Goal: Task Accomplishment & Management: Manage account settings

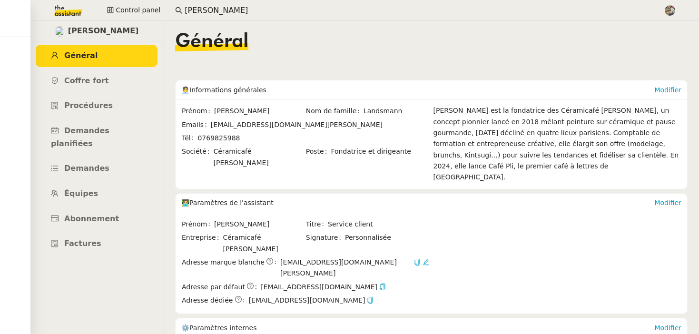
scroll to position [161, 0]
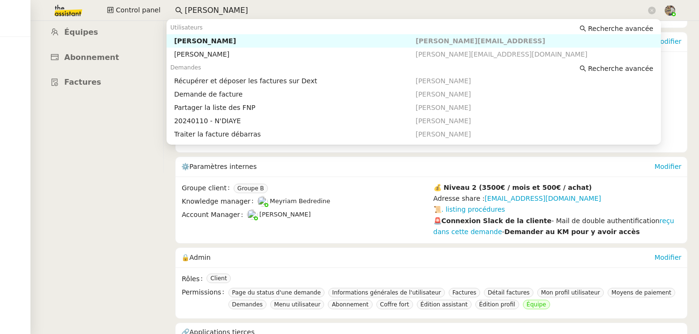
click at [210, 39] on div "[PERSON_NAME]" at bounding box center [295, 41] width 242 height 9
type input "[PERSON_NAME]"
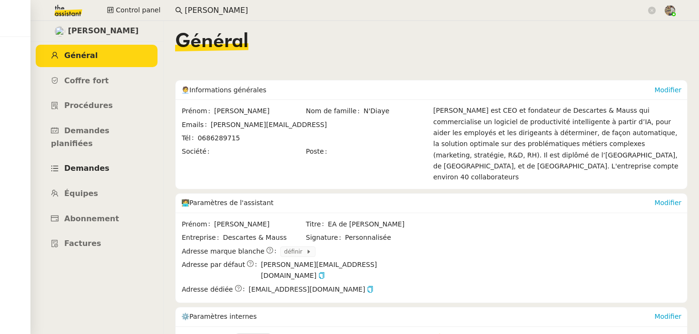
click at [94, 164] on span "Demandes" at bounding box center [86, 168] width 45 height 9
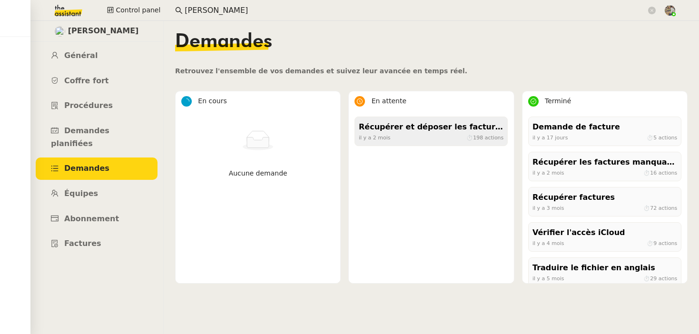
click at [449, 132] on div "Récupérer et déposer les factures sur Dext" at bounding box center [431, 127] width 145 height 13
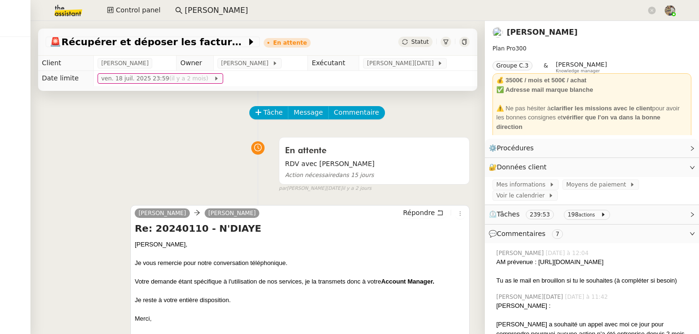
click at [526, 31] on link "[PERSON_NAME]" at bounding box center [541, 32] width 71 height 9
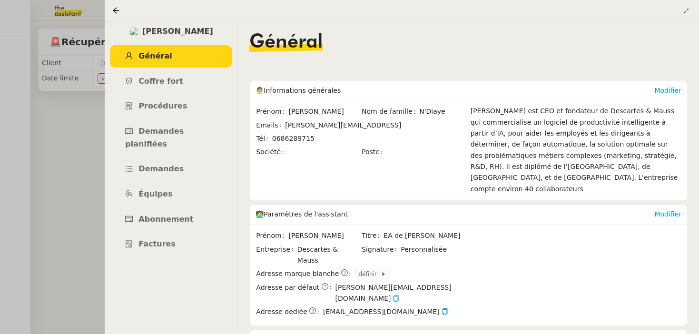
click at [49, 157] on div at bounding box center [349, 167] width 699 height 334
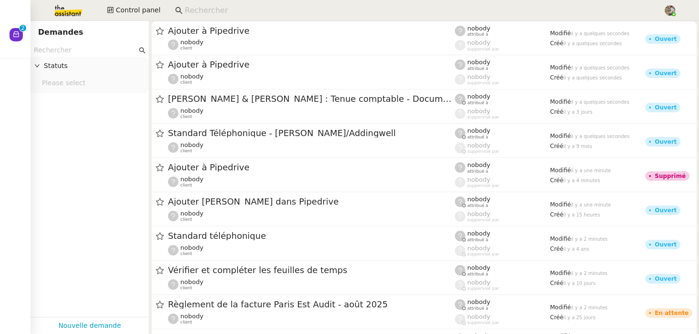
click at [221, 10] on input at bounding box center [419, 10] width 469 height 13
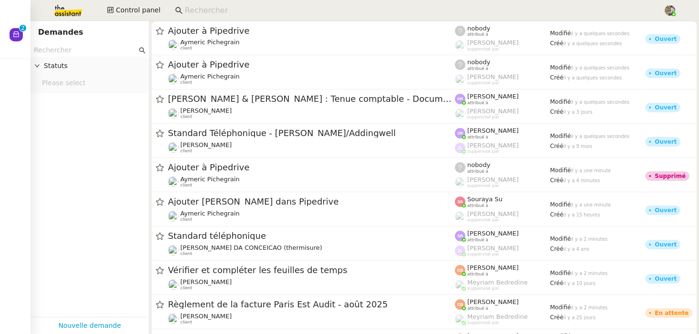
paste input "[PERSON_NAME]"
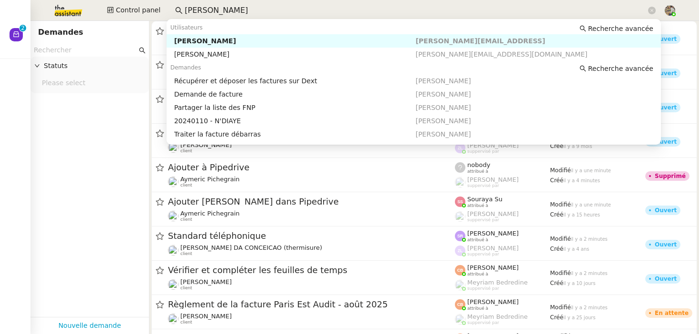
click at [205, 44] on div "[PERSON_NAME]" at bounding box center [295, 41] width 242 height 9
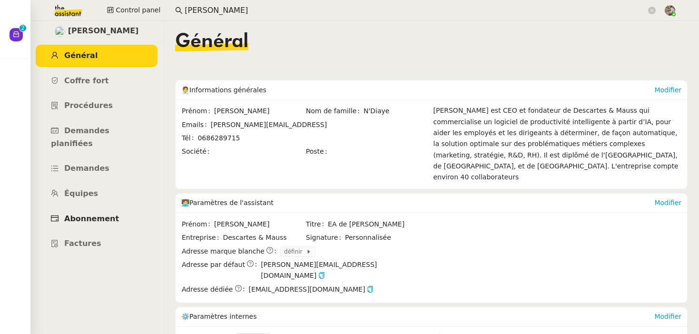
click at [95, 214] on span "Abonnement" at bounding box center [91, 218] width 55 height 9
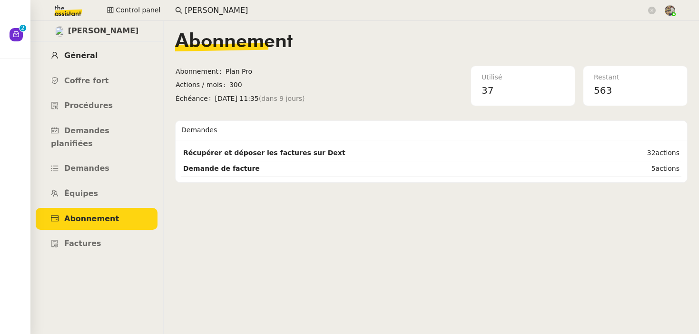
click at [98, 58] on link "Général" at bounding box center [97, 56] width 122 height 22
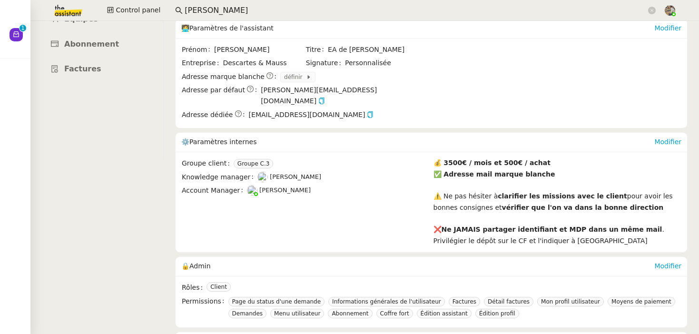
scroll to position [189, 0]
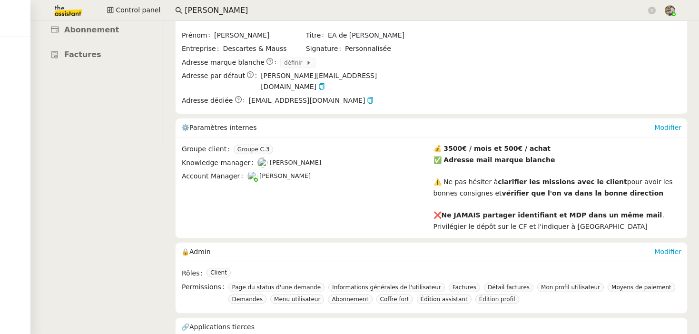
click at [193, 11] on input "[PERSON_NAME]" at bounding box center [415, 10] width 461 height 13
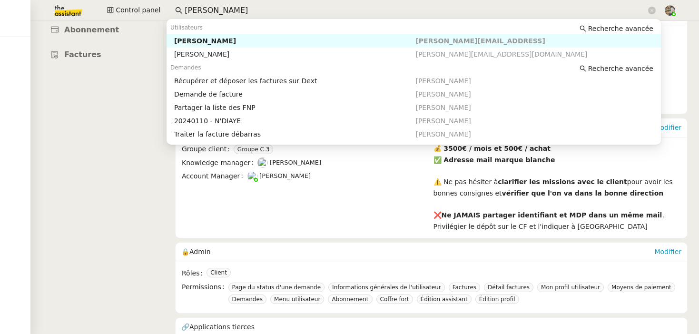
click at [193, 11] on input "[PERSON_NAME]" at bounding box center [415, 10] width 461 height 13
paste input "Claire Delpech"
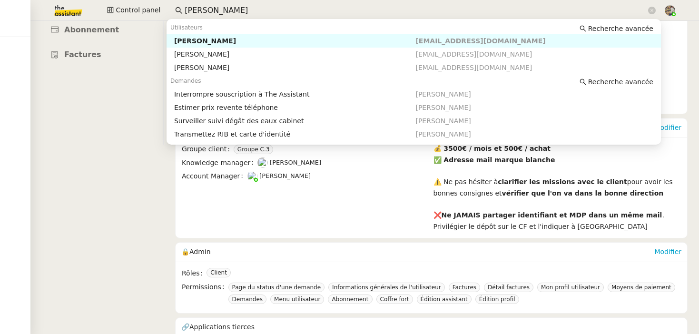
click at [199, 41] on div "Claire Delpech" at bounding box center [295, 41] width 242 height 9
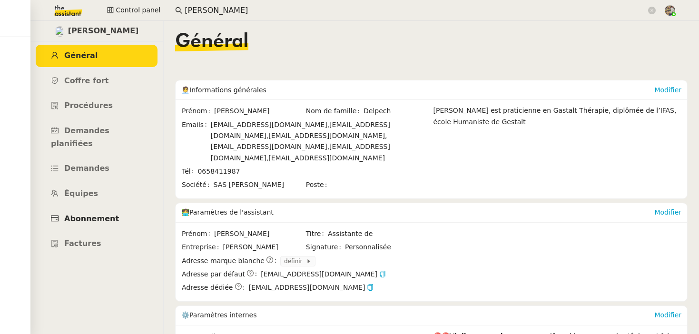
click at [106, 214] on span "Abonnement" at bounding box center [91, 218] width 55 height 9
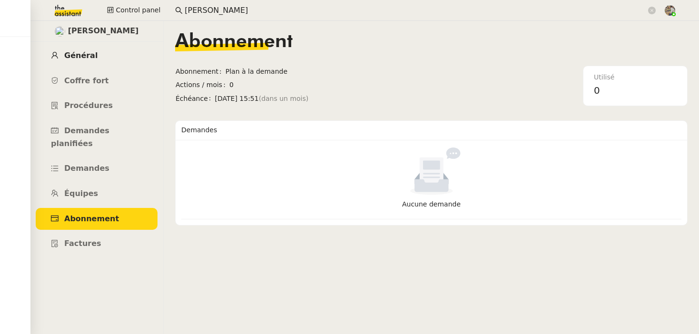
click at [85, 56] on span "Général" at bounding box center [80, 55] width 33 height 9
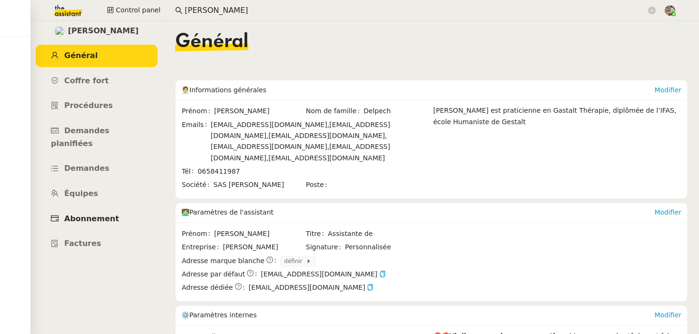
click at [95, 214] on span "Abonnement" at bounding box center [91, 218] width 55 height 9
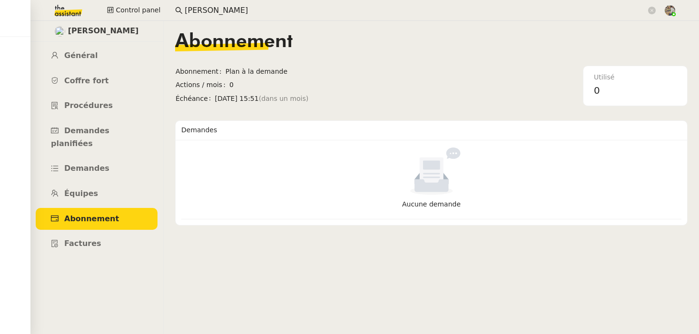
click at [206, 0] on app-search-bar "Claire Delpech" at bounding box center [415, 10] width 491 height 21
click at [204, 10] on input "Claire Delpech" at bounding box center [415, 10] width 461 height 13
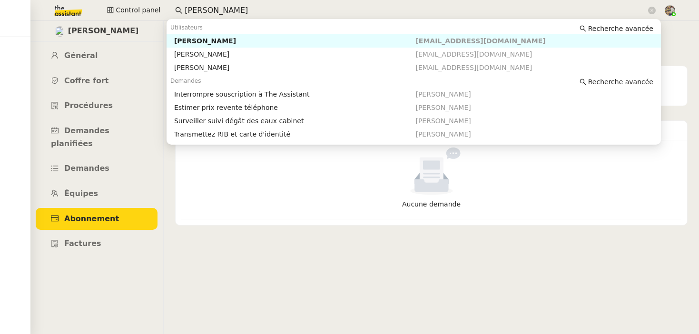
click at [204, 10] on input "Claire Delpech" at bounding box center [415, 10] width 461 height 13
paste input
click at [214, 41] on div "Claire Delpech" at bounding box center [295, 41] width 242 height 9
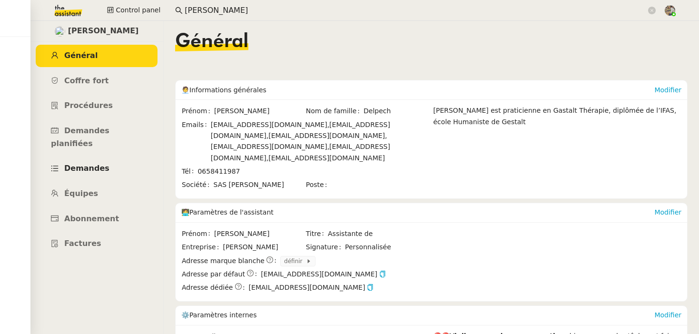
click at [86, 164] on span "Demandes" at bounding box center [86, 168] width 45 height 9
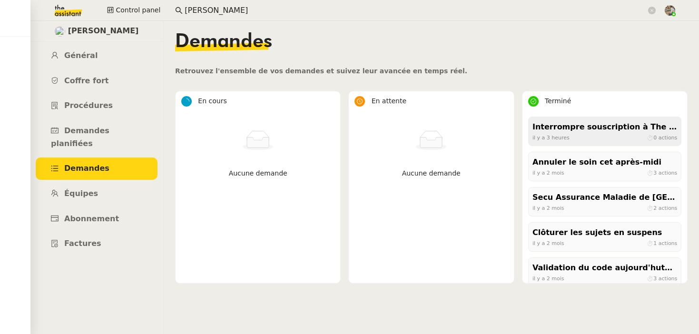
click at [589, 134] on div "il y a 3 heures ⏱ 0 actions" at bounding box center [604, 137] width 145 height 9
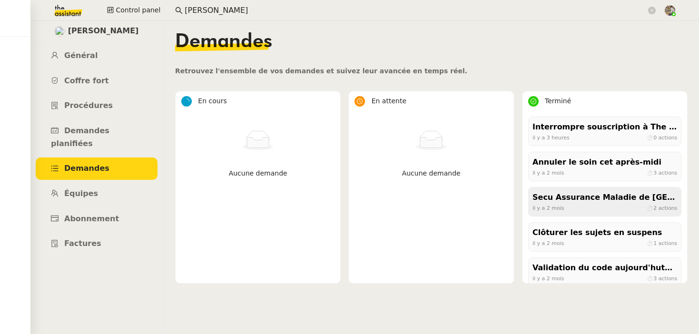
click at [621, 215] on div "Secu Assurance Maladie de Paris il y a 2 mois ⏱ 2 actions" at bounding box center [604, 201] width 153 height 29
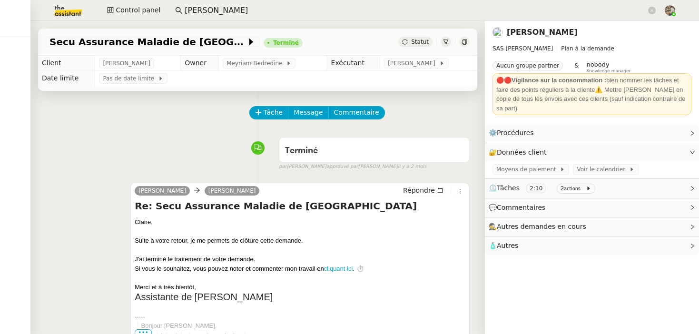
click at [192, 9] on input "Claire Delpech" at bounding box center [415, 10] width 461 height 13
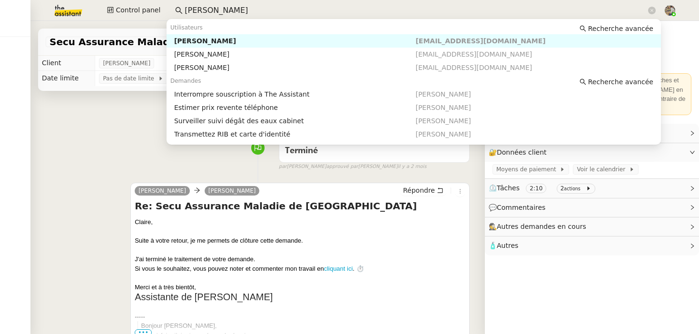
click at [192, 9] on input "Claire Delpech" at bounding box center [415, 10] width 461 height 13
paste input "Margaux Ducat"
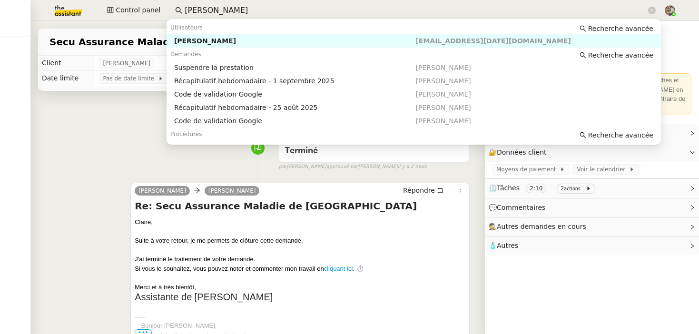
click at [188, 38] on div "Margaux Ducat" at bounding box center [295, 41] width 242 height 9
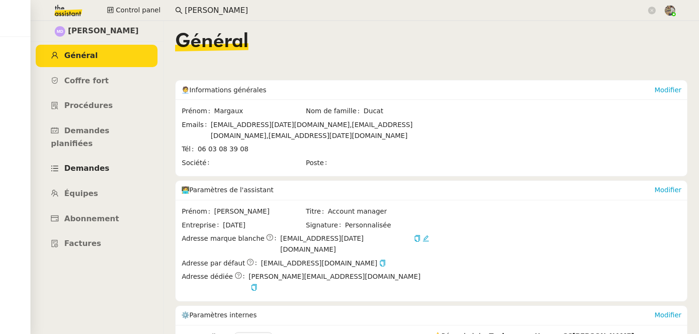
click at [86, 164] on span "Demandes" at bounding box center [86, 168] width 45 height 9
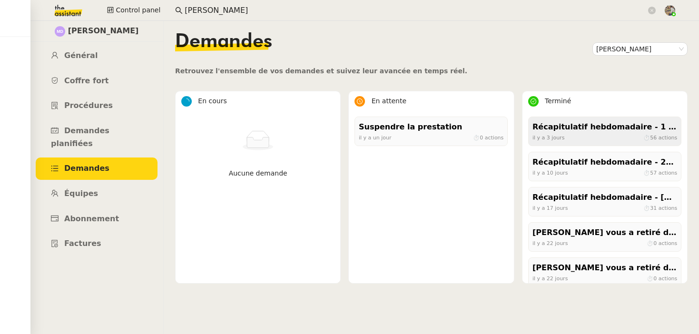
click at [542, 131] on div "Récapitulatif hebdomadaire - 1 septembre 2025" at bounding box center [604, 127] width 145 height 13
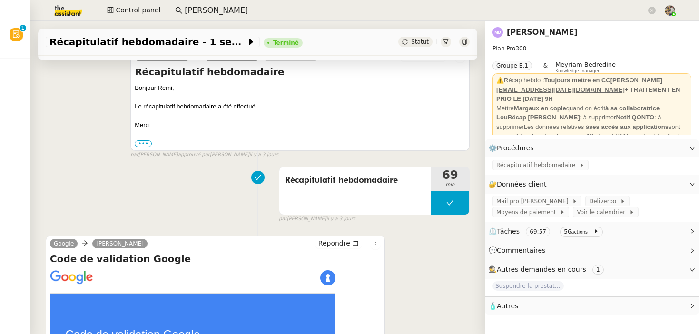
scroll to position [133, 0]
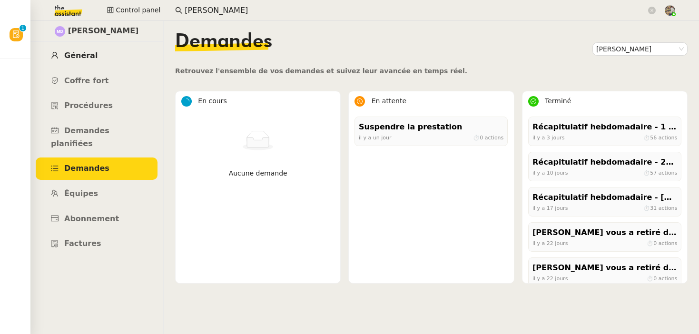
click at [86, 61] on link "Général" at bounding box center [97, 56] width 122 height 22
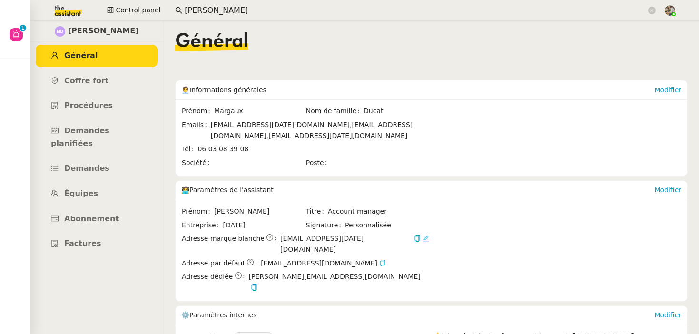
click at [199, 10] on input "Margaux Ducat" at bounding box center [415, 10] width 461 height 13
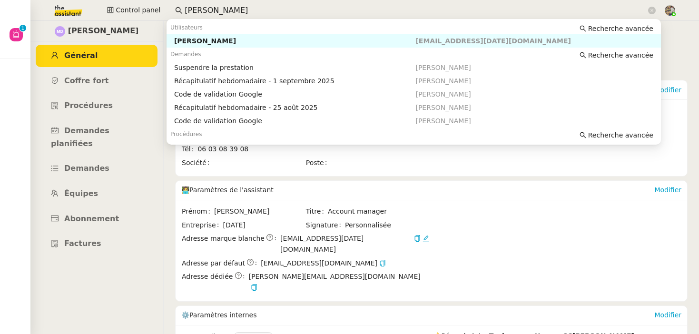
click at [199, 10] on input "Margaux Ducat" at bounding box center [415, 10] width 461 height 13
paste input "[PERSON_NAME]"
click at [207, 39] on div "[PERSON_NAME]" at bounding box center [295, 41] width 242 height 9
type input "[PERSON_NAME]"
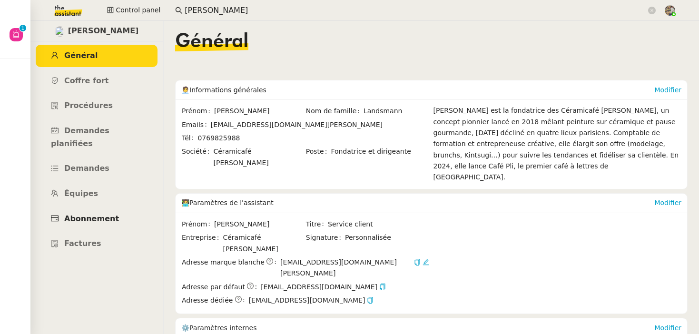
click at [94, 214] on span "Abonnement" at bounding box center [91, 218] width 55 height 9
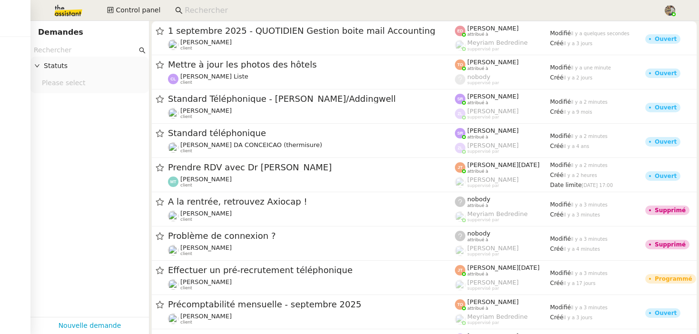
click at [202, 6] on input at bounding box center [419, 10] width 469 height 13
paste input "[PERSON_NAME]"
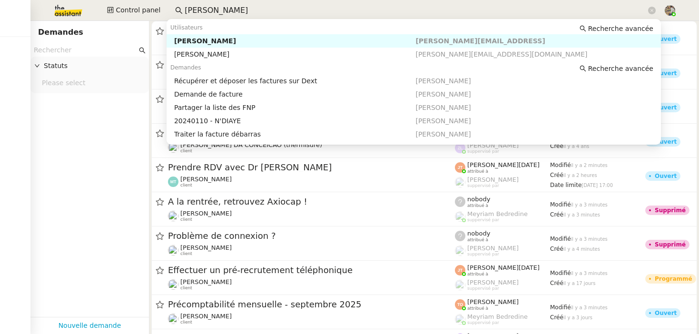
click at [203, 40] on div "[PERSON_NAME]" at bounding box center [295, 41] width 242 height 9
type input "[PERSON_NAME]"
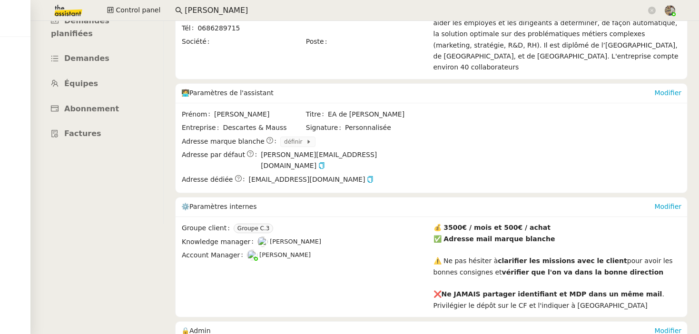
scroll to position [109, 0]
